Goal: Navigation & Orientation: Find specific page/section

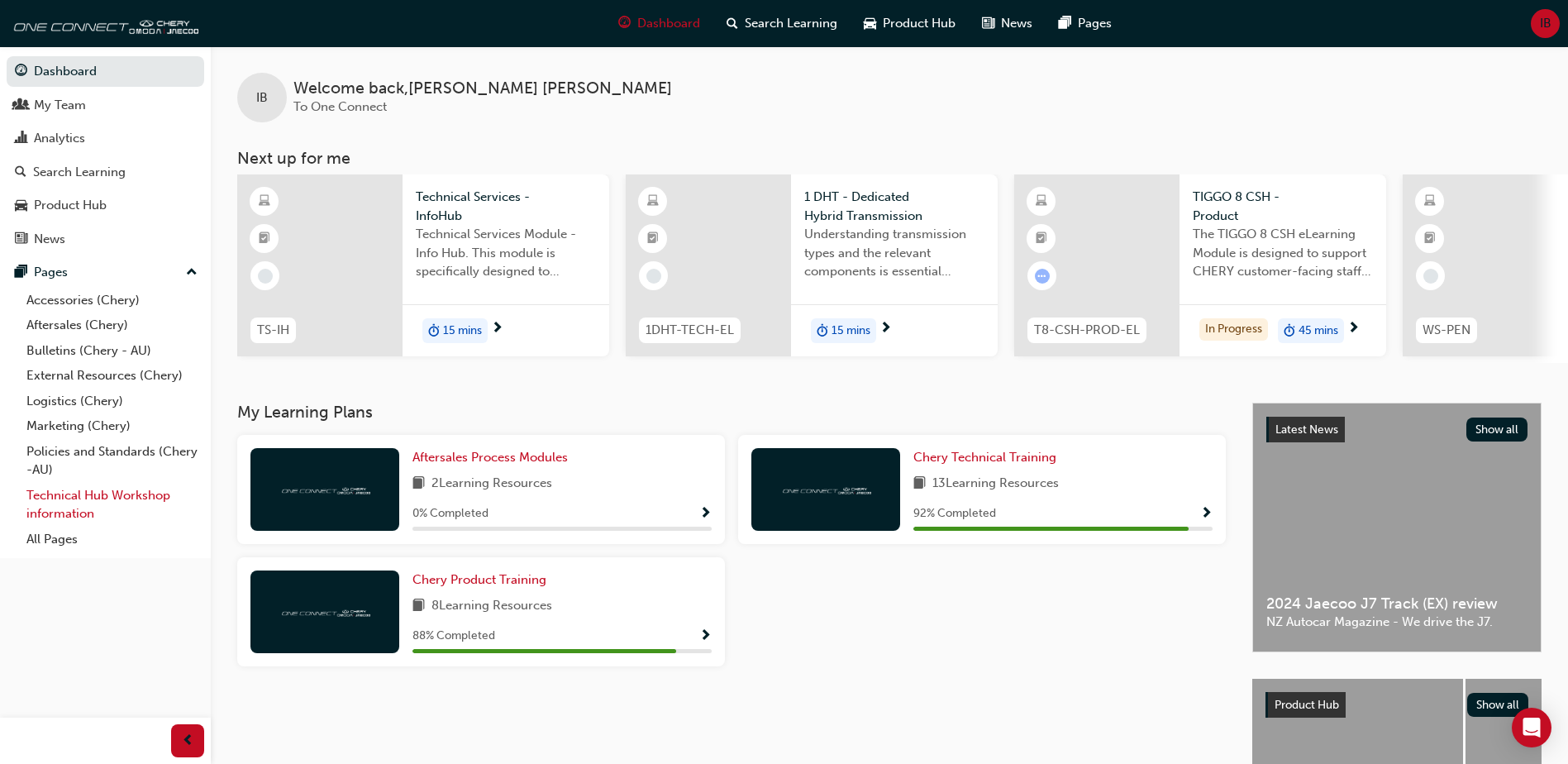
click at [74, 502] on link "Technical Hub Workshop information" at bounding box center [112, 504] width 184 height 44
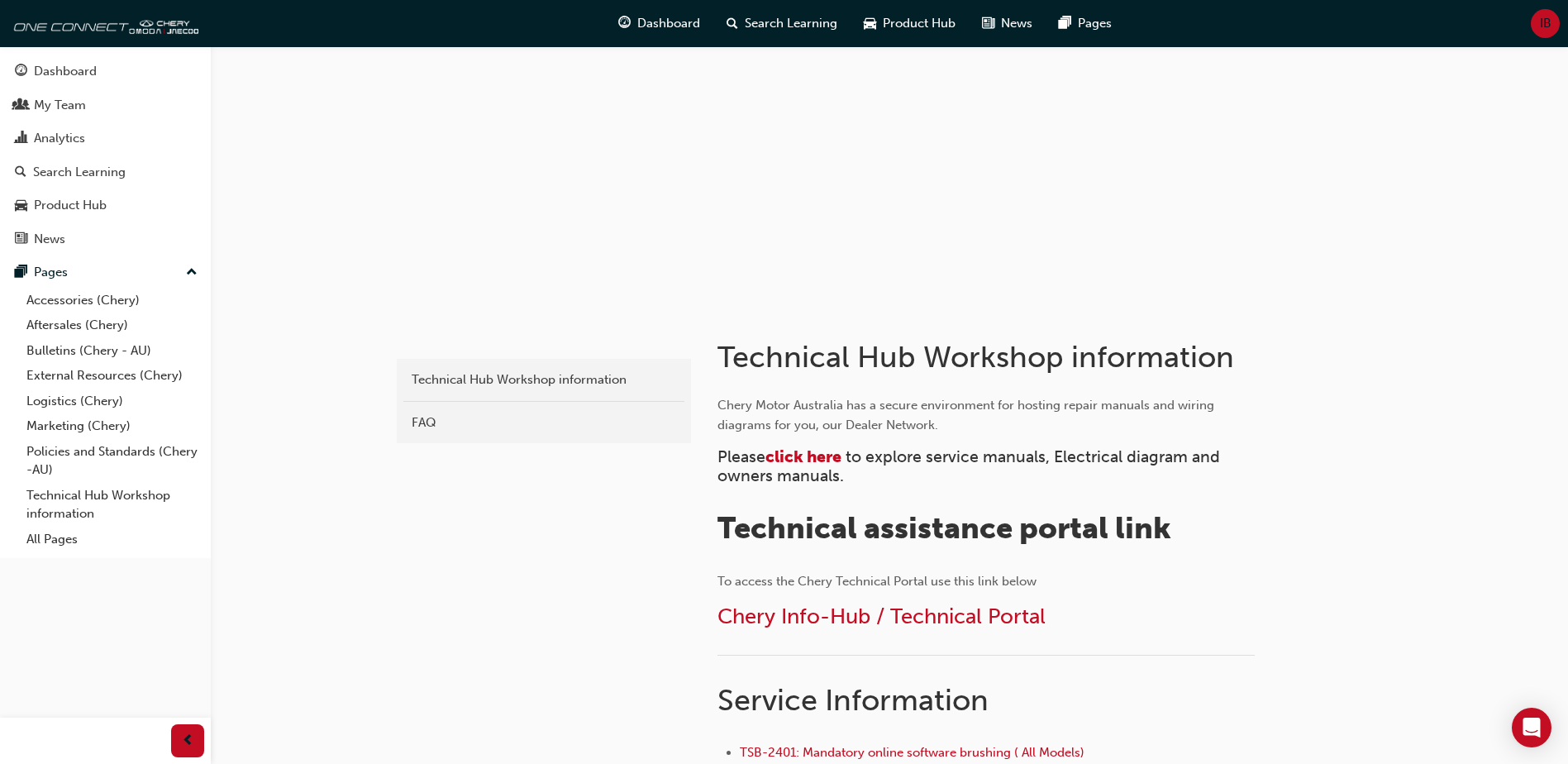
scroll to position [165, 0]
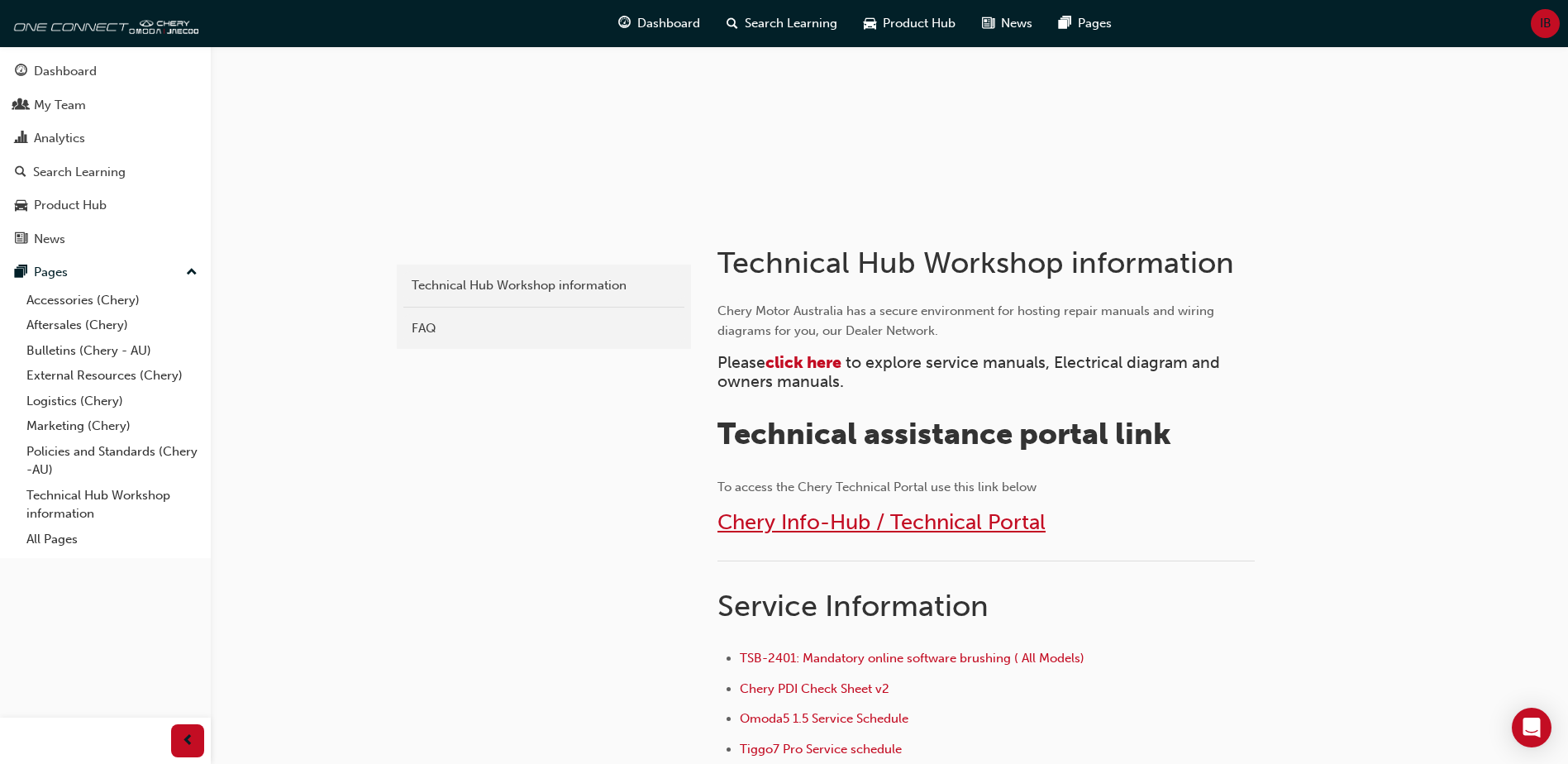
click at [859, 517] on span "Chery Info-Hub / Technical Portal" at bounding box center [881, 523] width 328 height 26
